Goal: Task Accomplishment & Management: Manage account settings

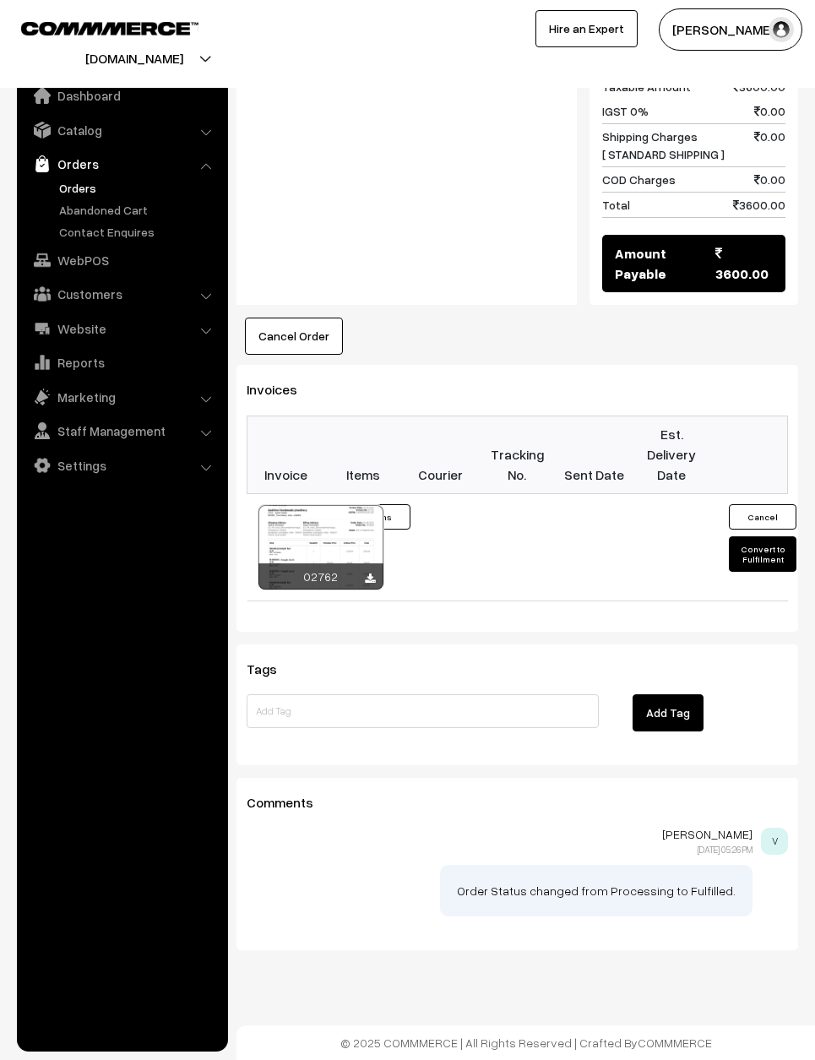
click at [85, 171] on link "Orders" at bounding box center [121, 164] width 201 height 30
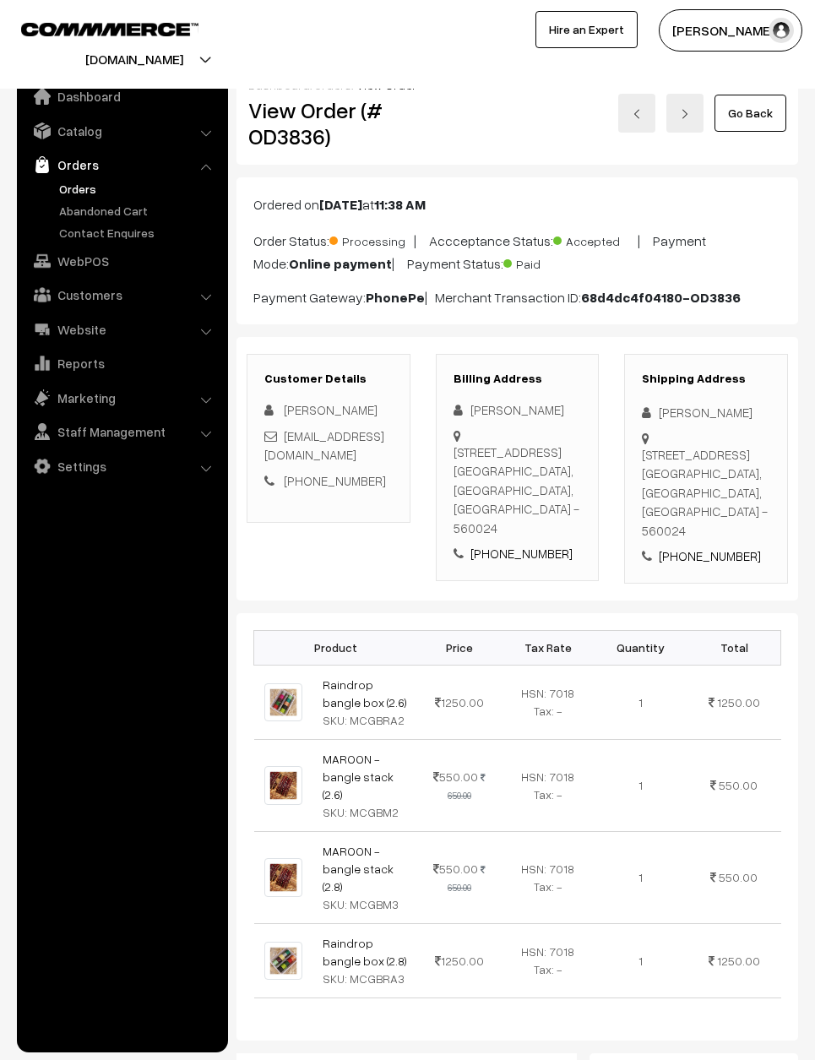
click at [771, 103] on link "Go Back" at bounding box center [751, 112] width 72 height 37
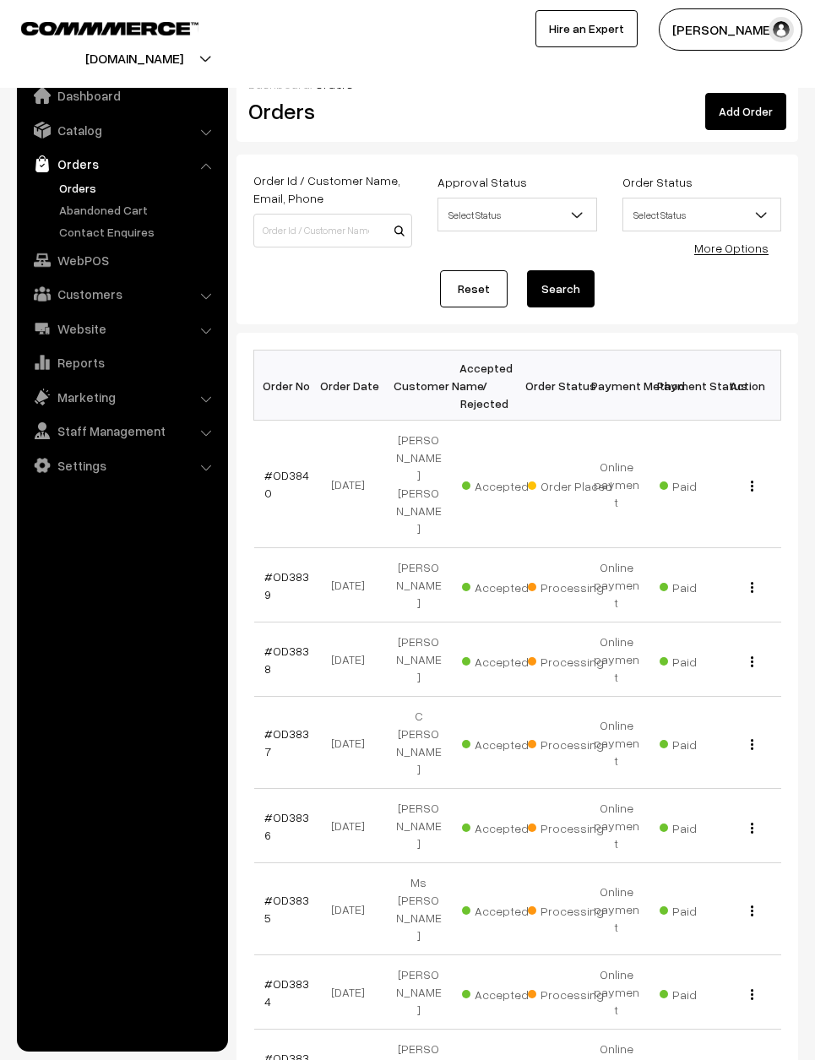
click at [280, 468] on link "#OD3840" at bounding box center [286, 484] width 45 height 32
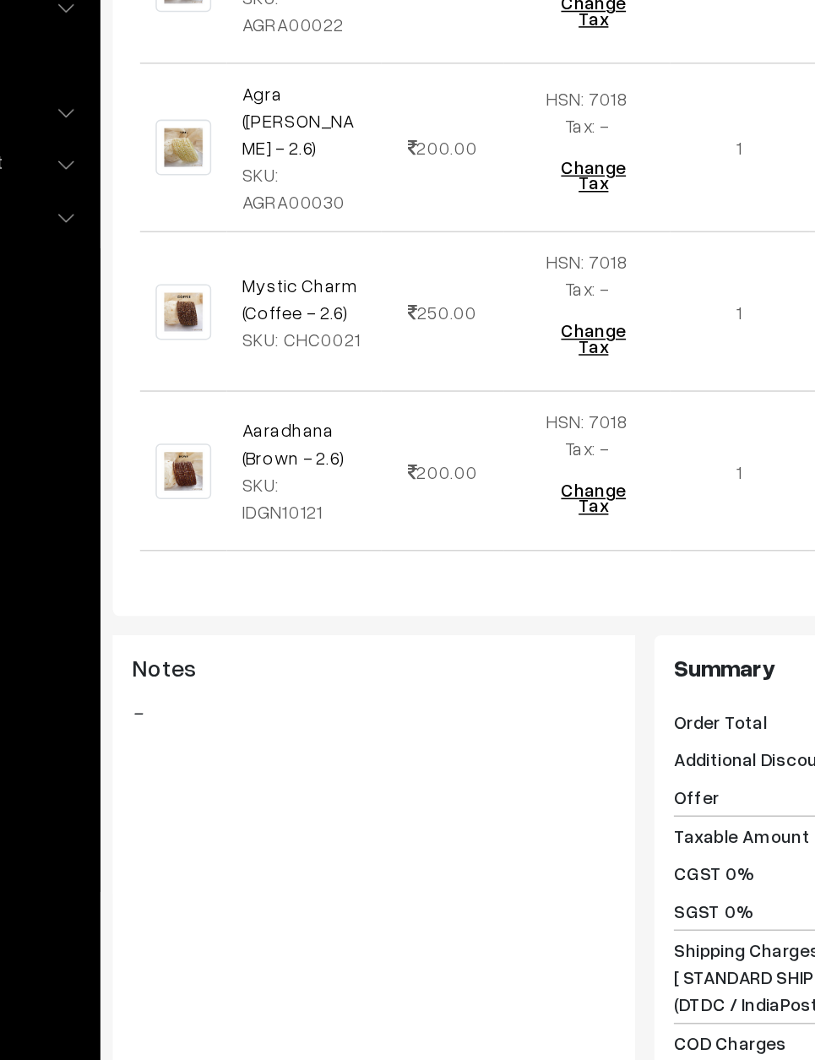
scroll to position [694, 7]
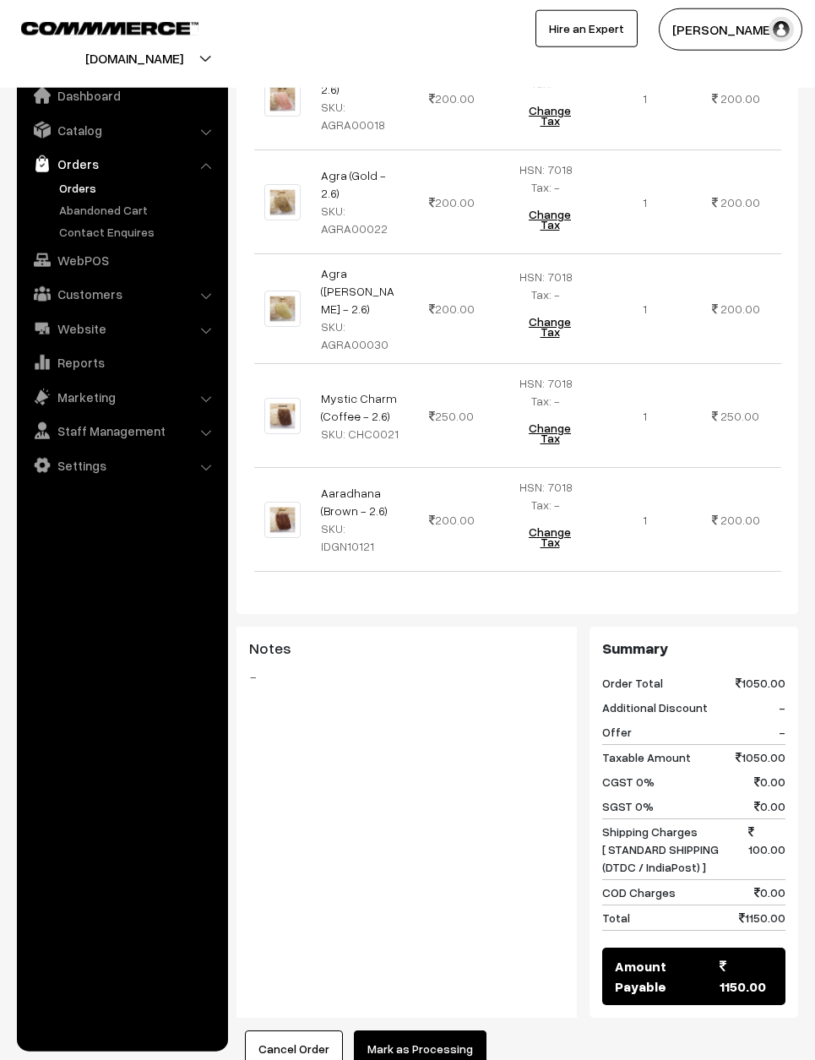
click at [396, 1031] on button "Mark as Processing" at bounding box center [420, 1049] width 133 height 37
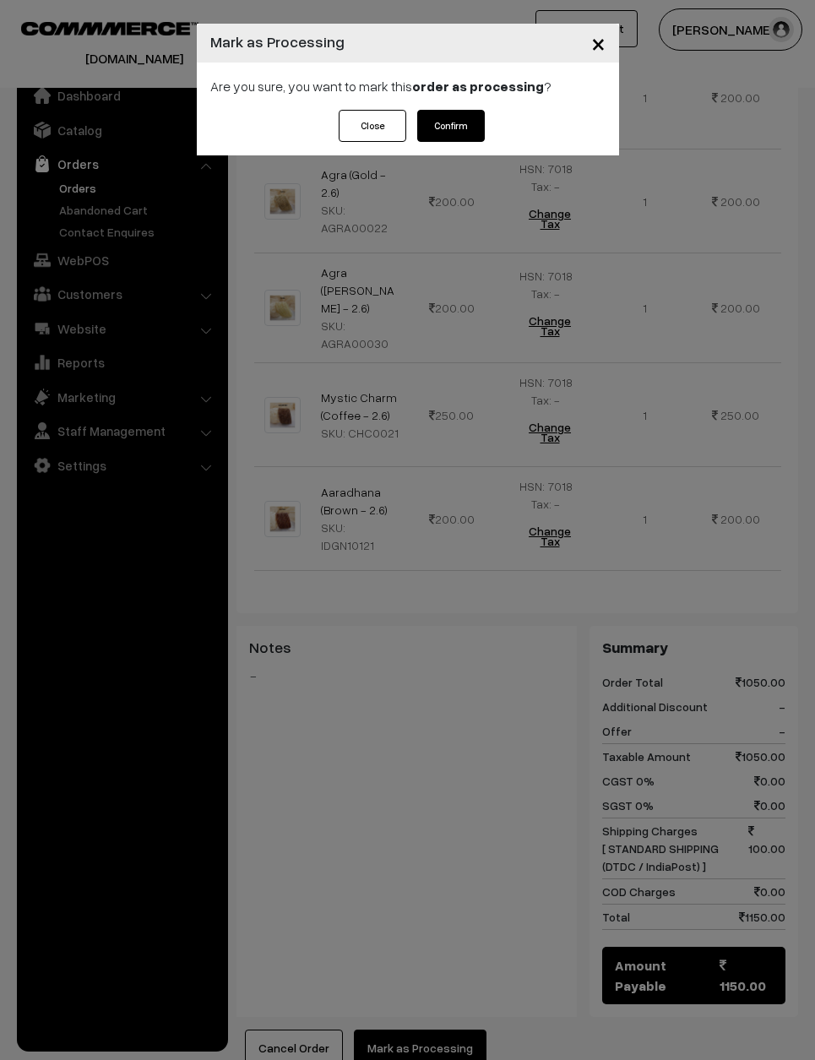
click at [453, 117] on button "Confirm" at bounding box center [451, 126] width 68 height 32
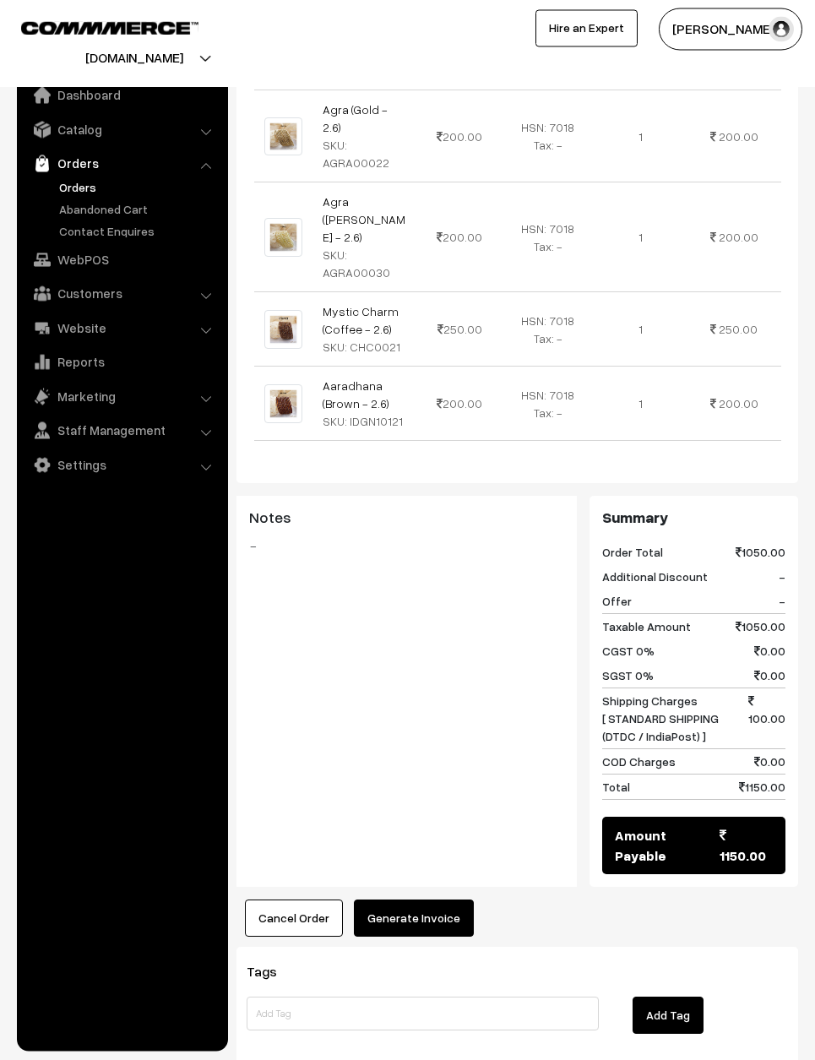
click at [420, 900] on button "Generate Invoice" at bounding box center [414, 918] width 120 height 37
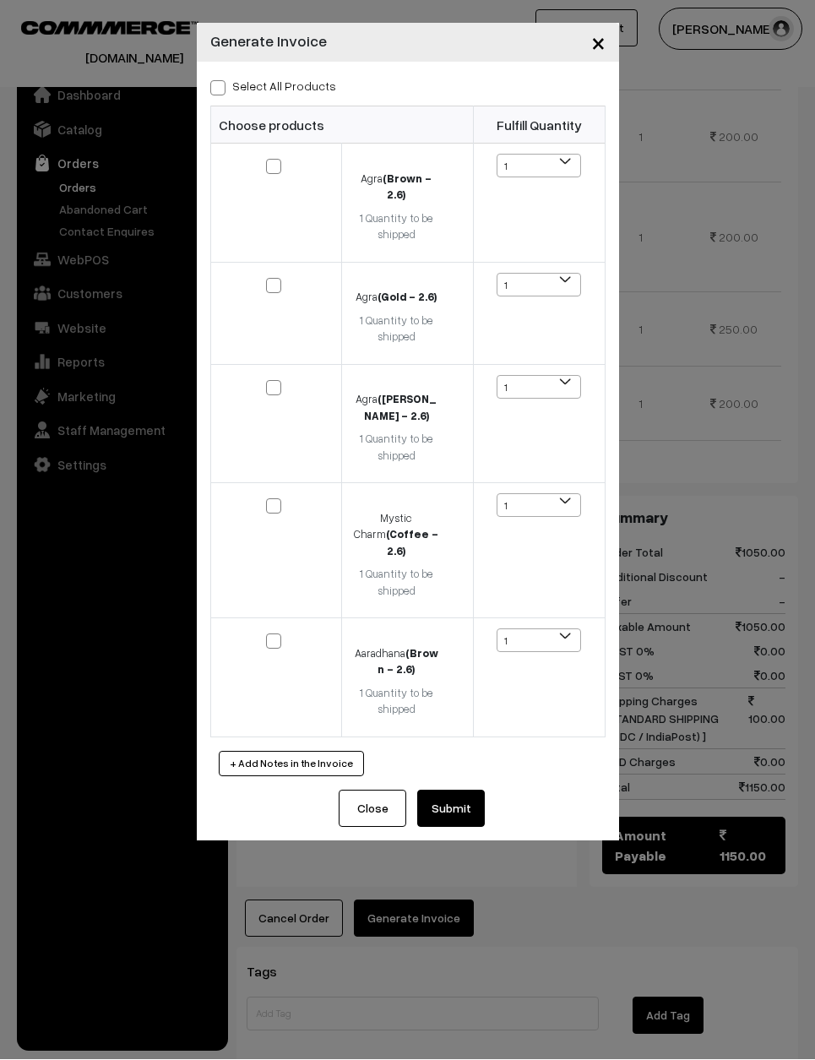
click at [236, 90] on label "Select All Products" at bounding box center [273, 87] width 126 height 18
click at [221, 90] on input "Select All Products" at bounding box center [215, 85] width 11 height 11
checkbox input "true"
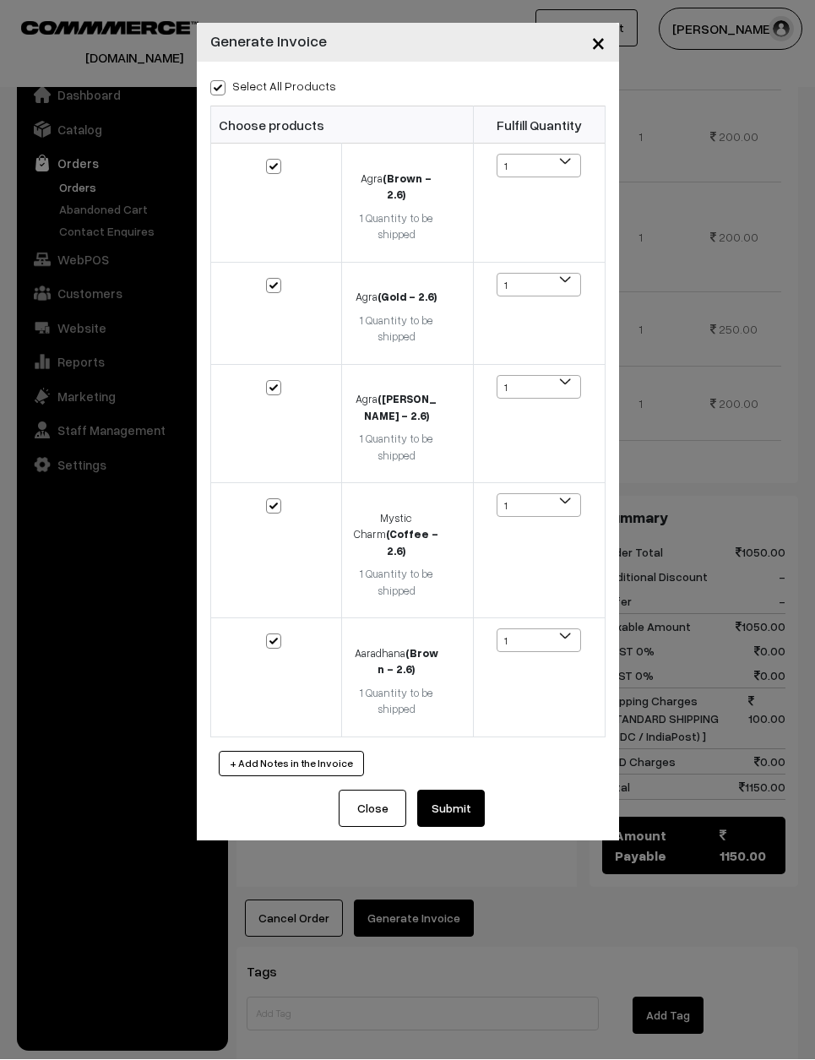
checkbox input "true"
click at [436, 791] on button "Submit" at bounding box center [451, 809] width 68 height 37
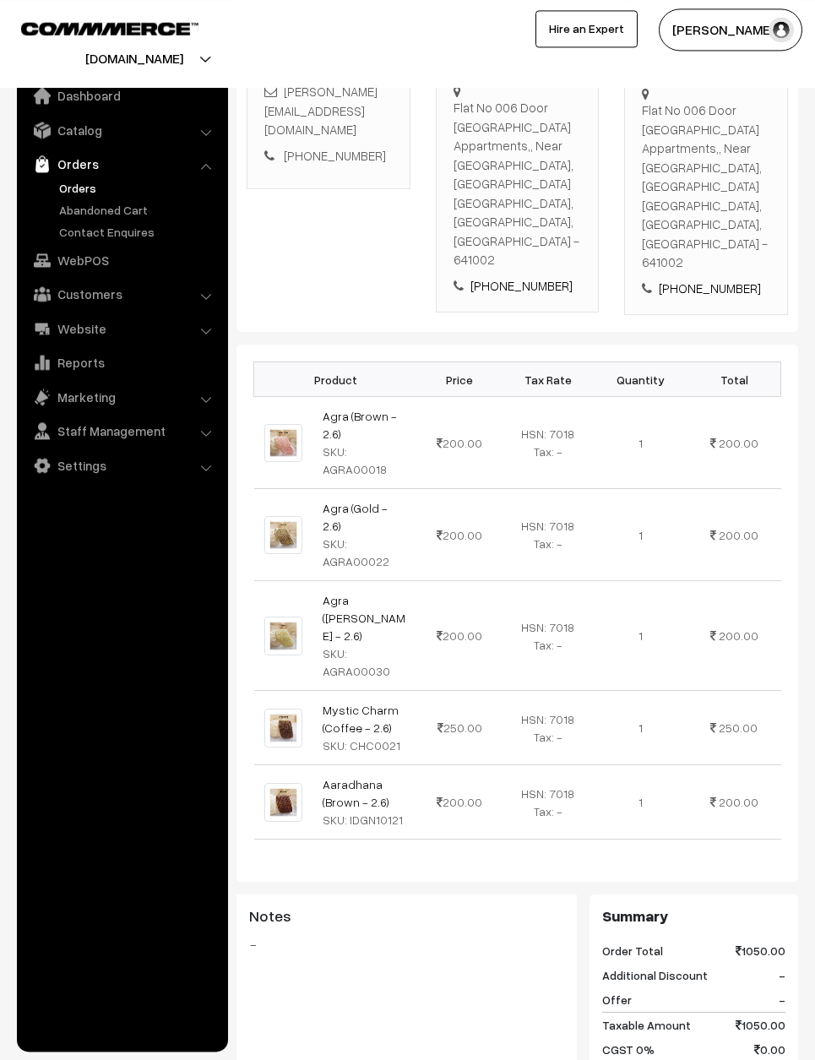
scroll to position [362, 0]
